Goal: Complete application form

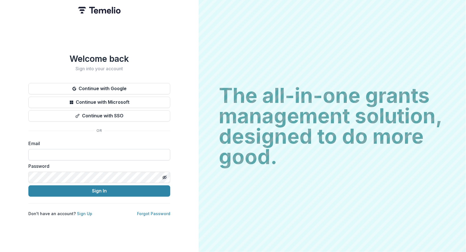
click at [112, 154] on input at bounding box center [99, 154] width 142 height 11
click at [166, 141] on label "Email" at bounding box center [97, 143] width 139 height 7
click at [158, 154] on input at bounding box center [99, 154] width 142 height 11
click at [164, 141] on label "Email" at bounding box center [97, 143] width 139 height 7
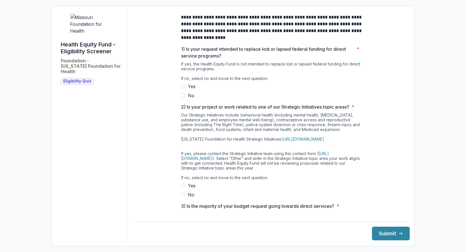
click at [191, 98] on span "No" at bounding box center [191, 95] width 7 height 7
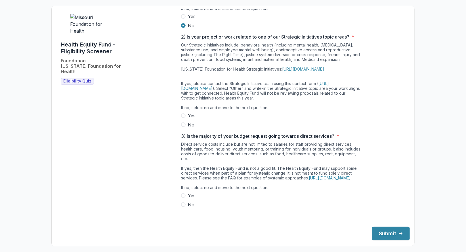
scroll to position [72, 0]
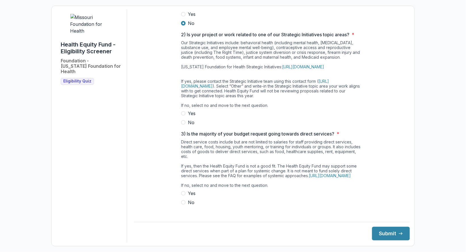
click at [190, 126] on span "No" at bounding box center [191, 122] width 7 height 7
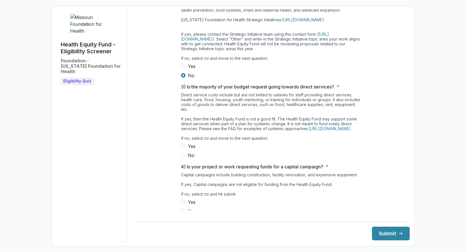
scroll to position [120, 0]
click at [189, 158] on span "No" at bounding box center [191, 155] width 7 height 7
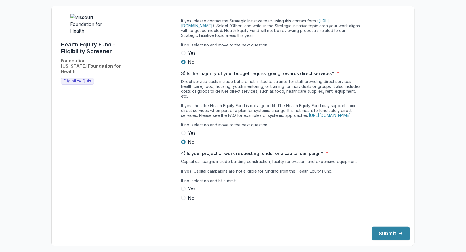
click at [192, 202] on span "No" at bounding box center [191, 198] width 7 height 7
click at [380, 231] on button "Submit" at bounding box center [391, 234] width 38 height 14
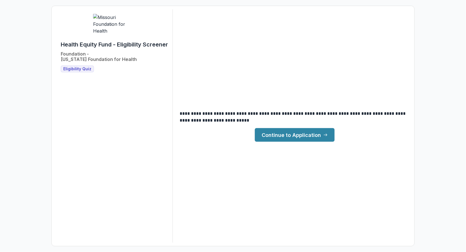
click at [315, 135] on link "Continue to Application" at bounding box center [295, 135] width 80 height 14
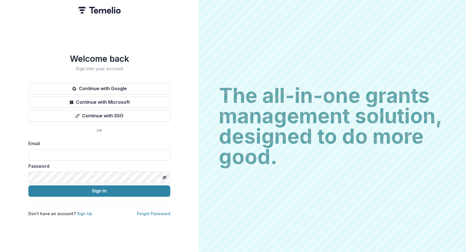
click at [135, 153] on input at bounding box center [99, 154] width 142 height 11
click at [135, 154] on input at bounding box center [99, 154] width 142 height 11
click at [173, 134] on div "Welcome back Sign into your account Continue with Google Continue with Microsof…" at bounding box center [99, 126] width 199 height 252
click at [145, 150] on input at bounding box center [99, 154] width 142 height 11
type input "**********"
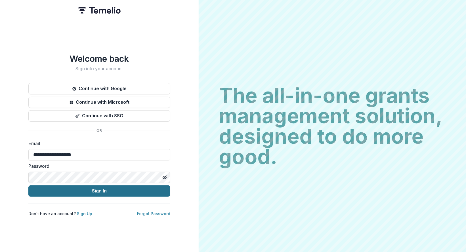
click at [52, 193] on button "Sign In" at bounding box center [99, 191] width 142 height 11
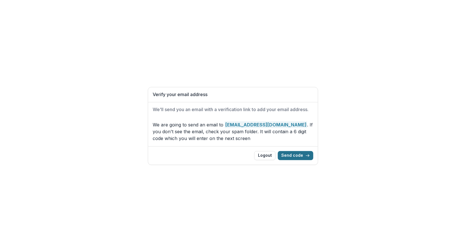
click at [292, 157] on button "Send code" at bounding box center [295, 155] width 35 height 9
